Goal: Information Seeking & Learning: Learn about a topic

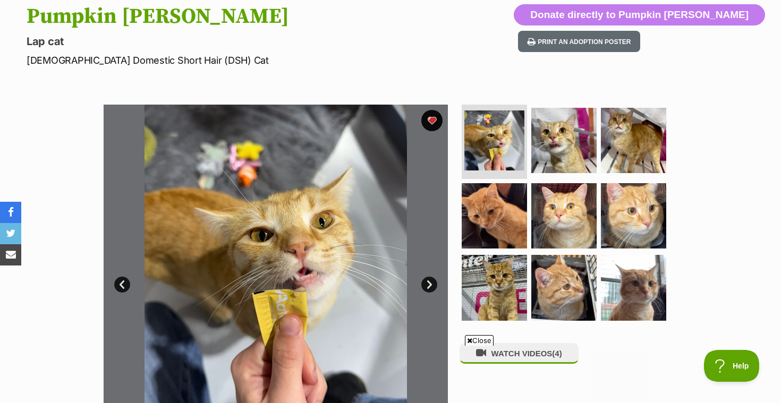
scroll to position [120, 0]
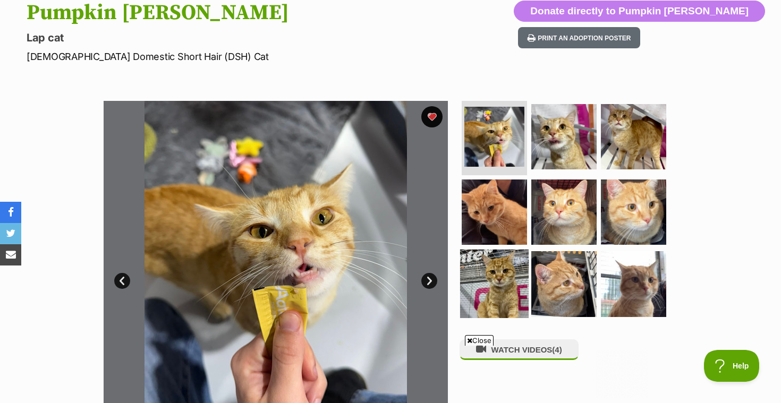
click at [497, 273] on img at bounding box center [494, 284] width 69 height 69
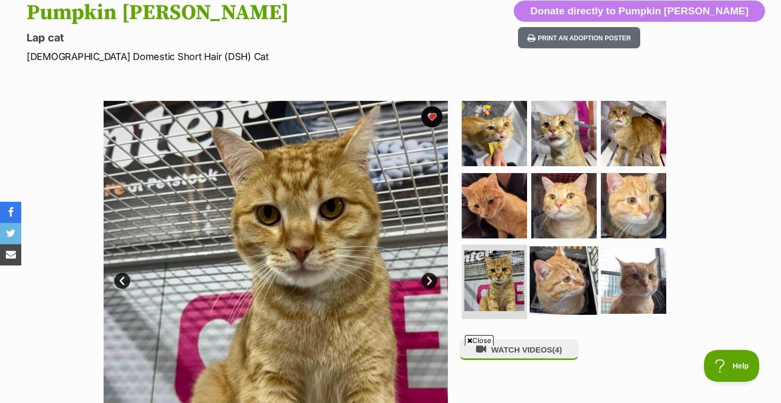
click at [553, 265] on img at bounding box center [564, 281] width 69 height 69
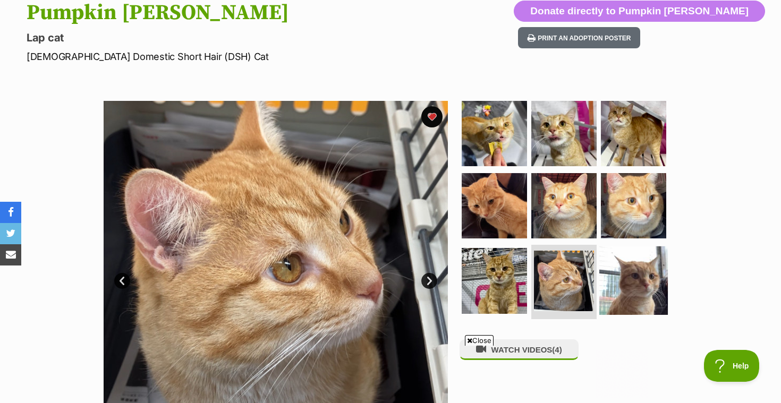
click at [613, 263] on img at bounding box center [633, 281] width 69 height 69
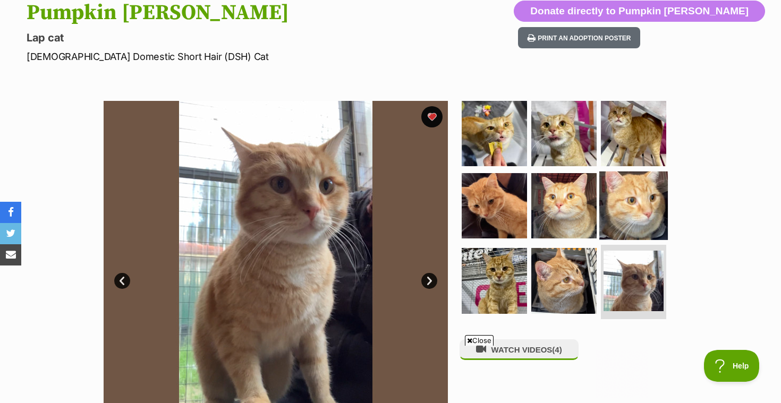
click at [618, 183] on img at bounding box center [633, 205] width 69 height 69
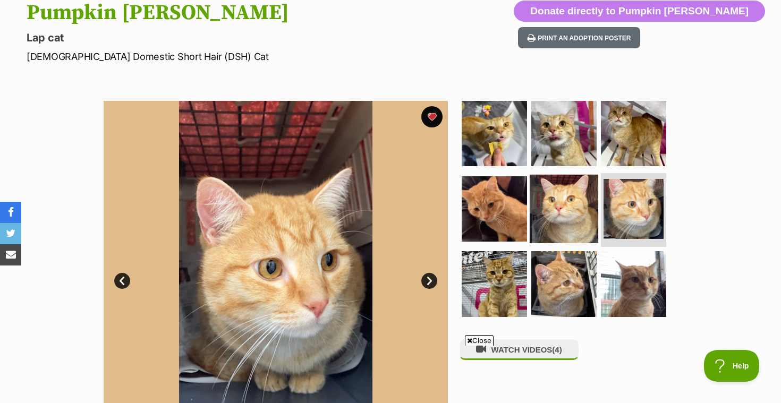
click at [563, 191] on img at bounding box center [564, 208] width 69 height 69
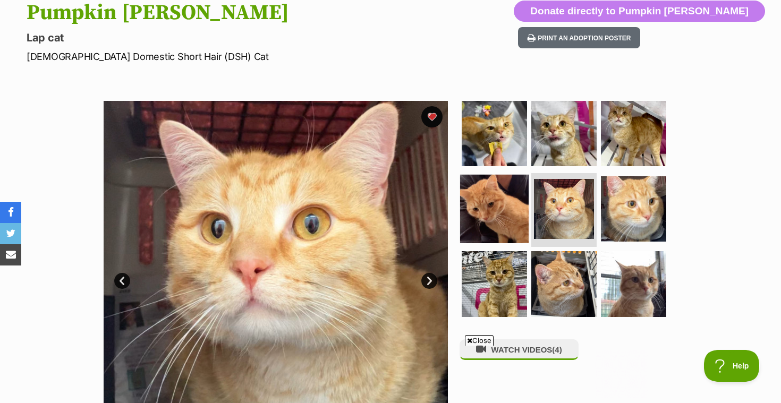
click at [494, 185] on img at bounding box center [494, 208] width 69 height 69
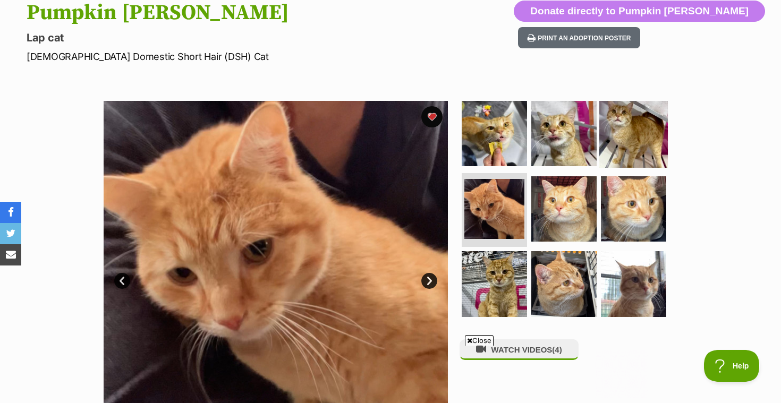
click at [622, 150] on img at bounding box center [633, 133] width 69 height 69
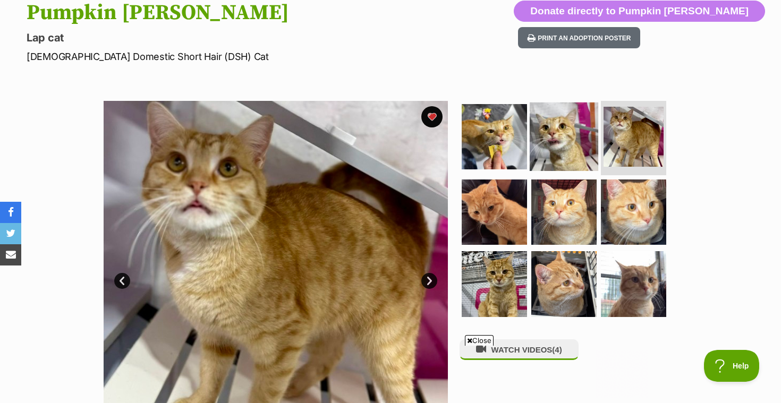
click at [574, 143] on img at bounding box center [564, 137] width 69 height 69
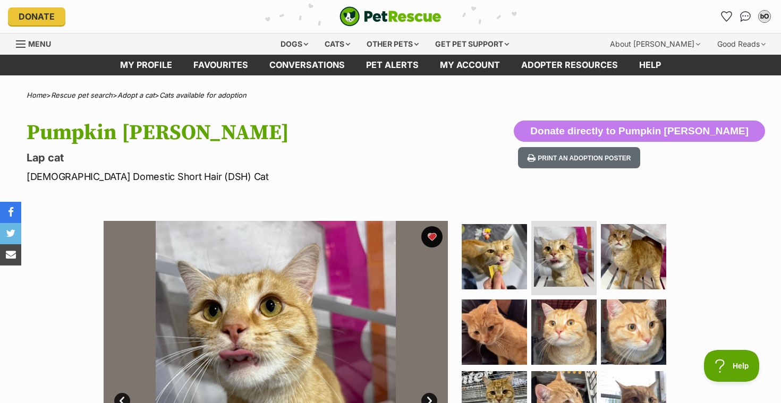
scroll to position [0, 0]
